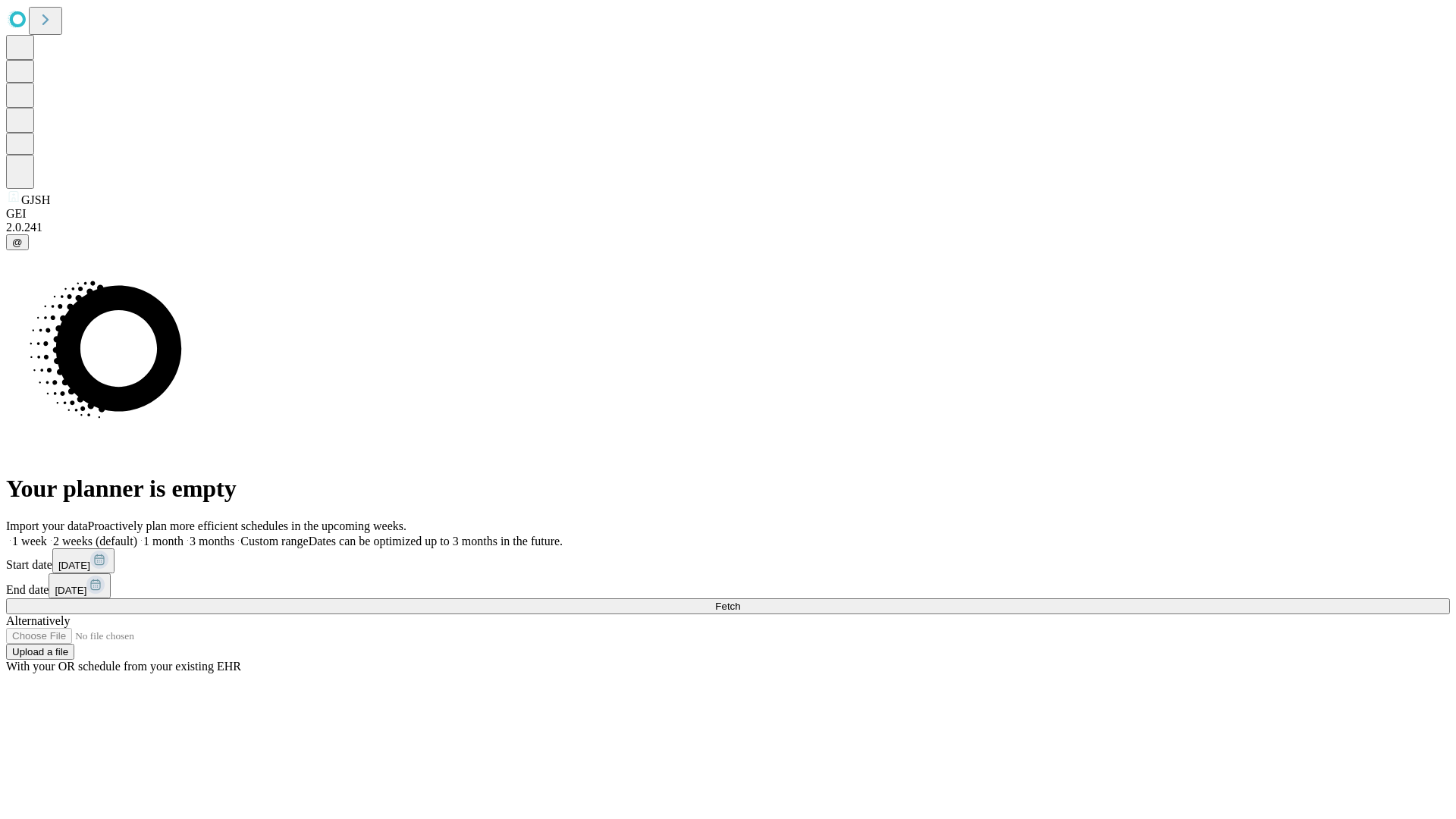
click at [740, 600] on span "Fetch" at bounding box center [728, 606] width 25 height 12
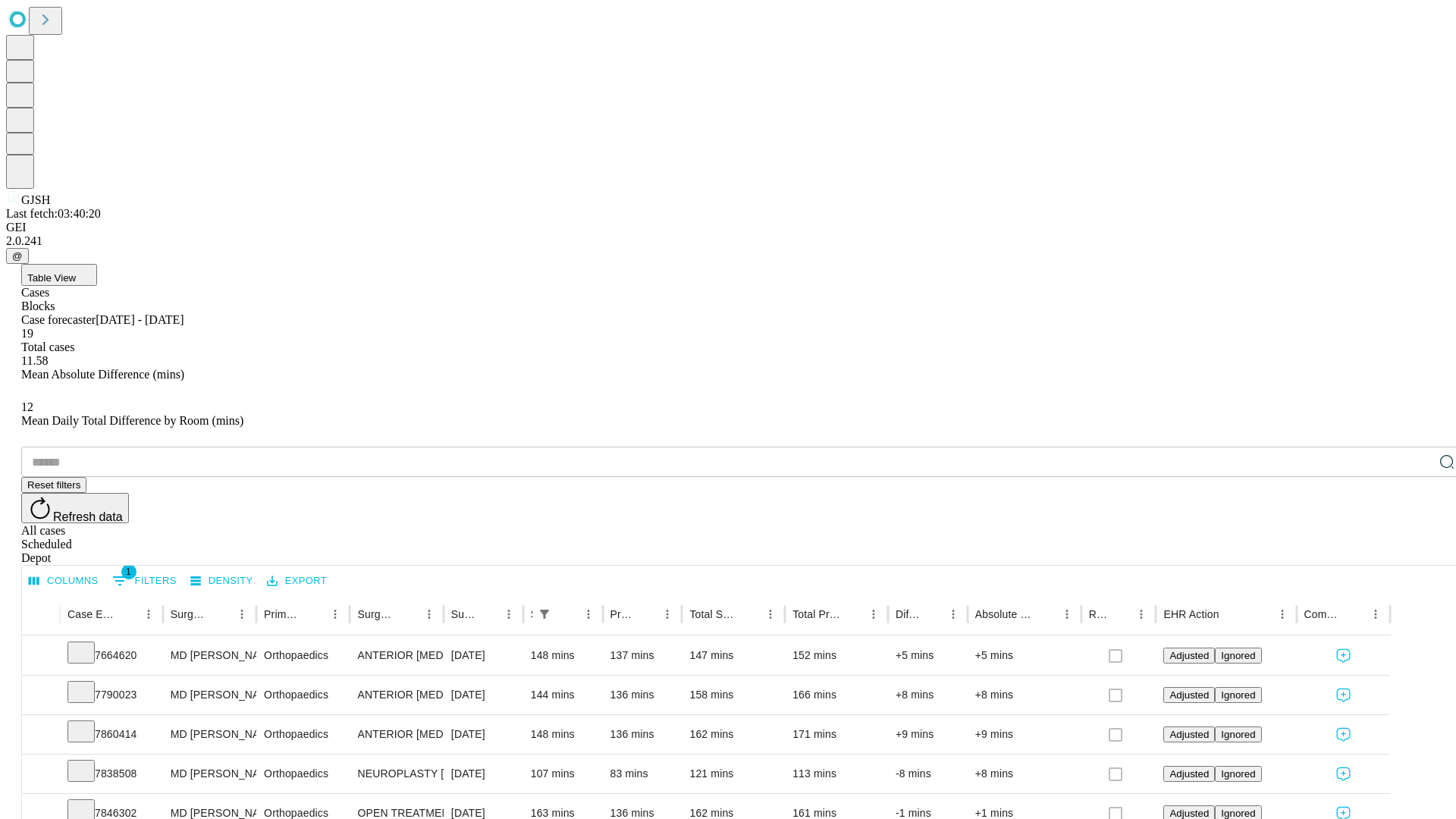
click at [1358, 538] on div "Scheduled" at bounding box center [743, 544] width 1444 height 14
